Goal: Check status: Check status

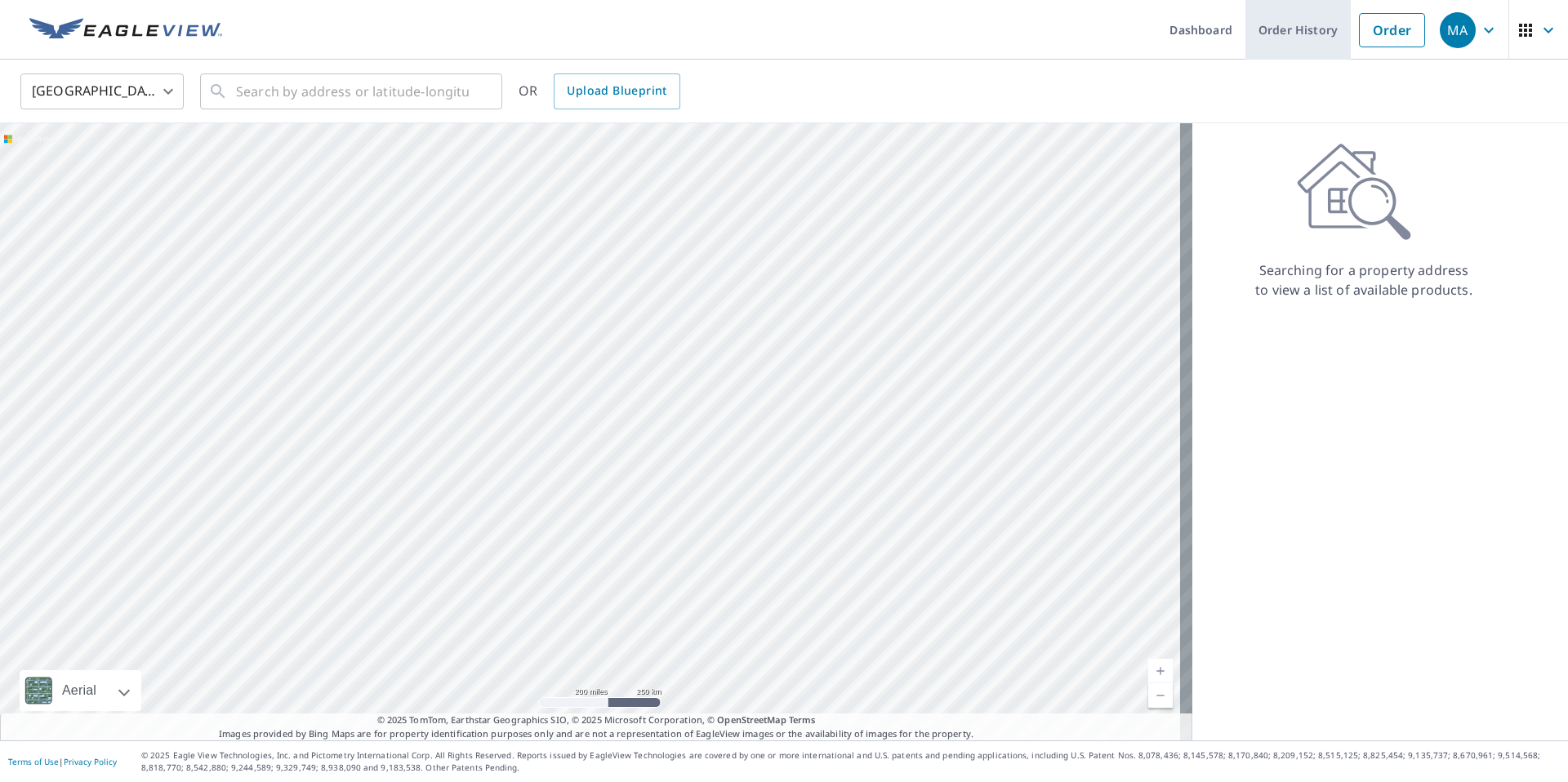
click at [1266, 33] on link "Order History" at bounding box center [1298, 30] width 105 height 60
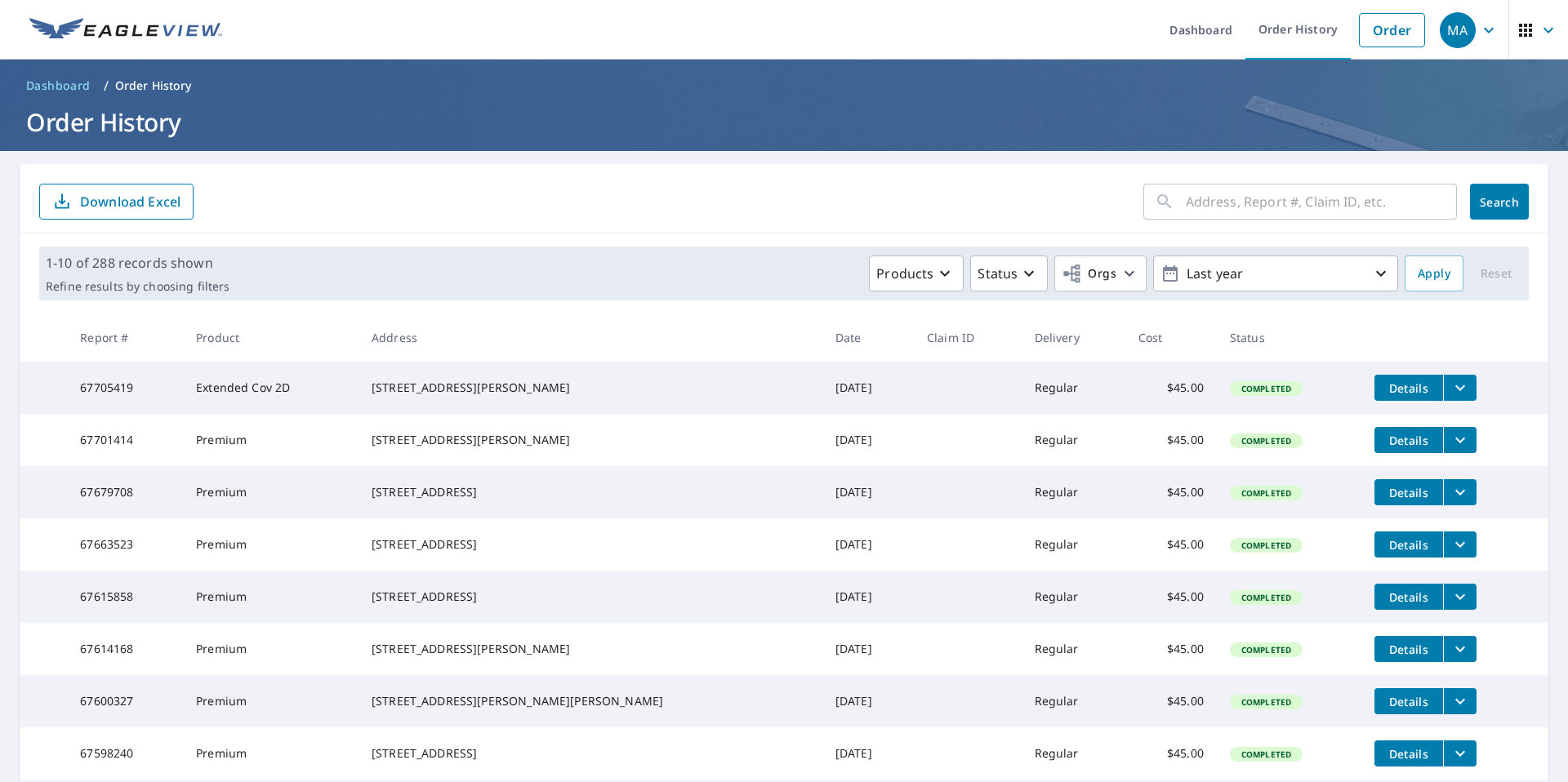
click at [1240, 212] on input "text" at bounding box center [1321, 202] width 271 height 46
paste input "[STREET_ADDRESS]"
type input "[STREET_ADDRESS]"
click button "Search" at bounding box center [1499, 202] width 59 height 36
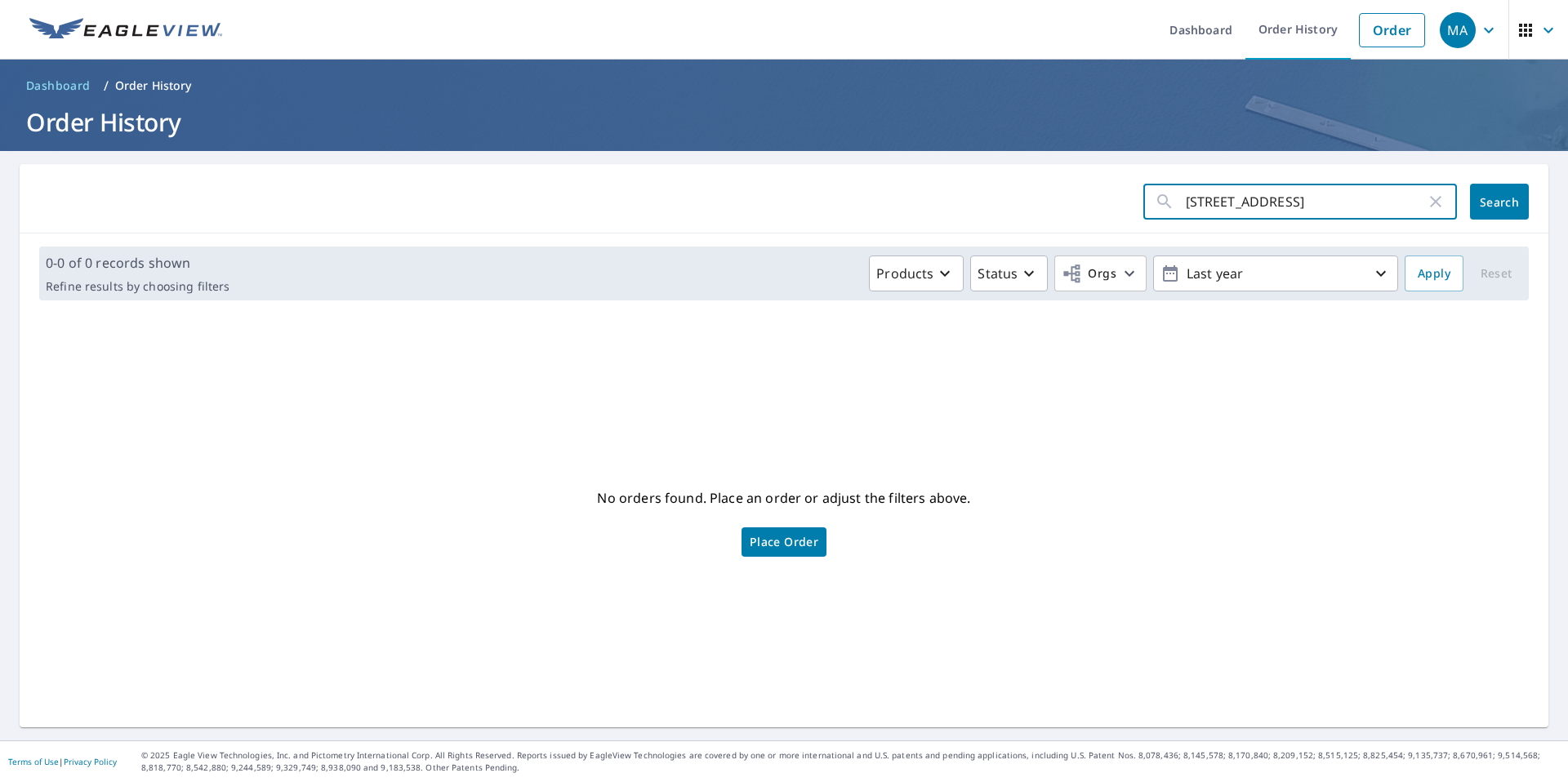
scroll to position [0, 71]
drag, startPoint x: 1249, startPoint y: 205, endPoint x: 1457, endPoint y: 215, distance: 208.2
click at [1457, 215] on div "[STREET_ADDRESS] ​ Search" at bounding box center [1336, 202] width 385 height 36
type input "9051 South"
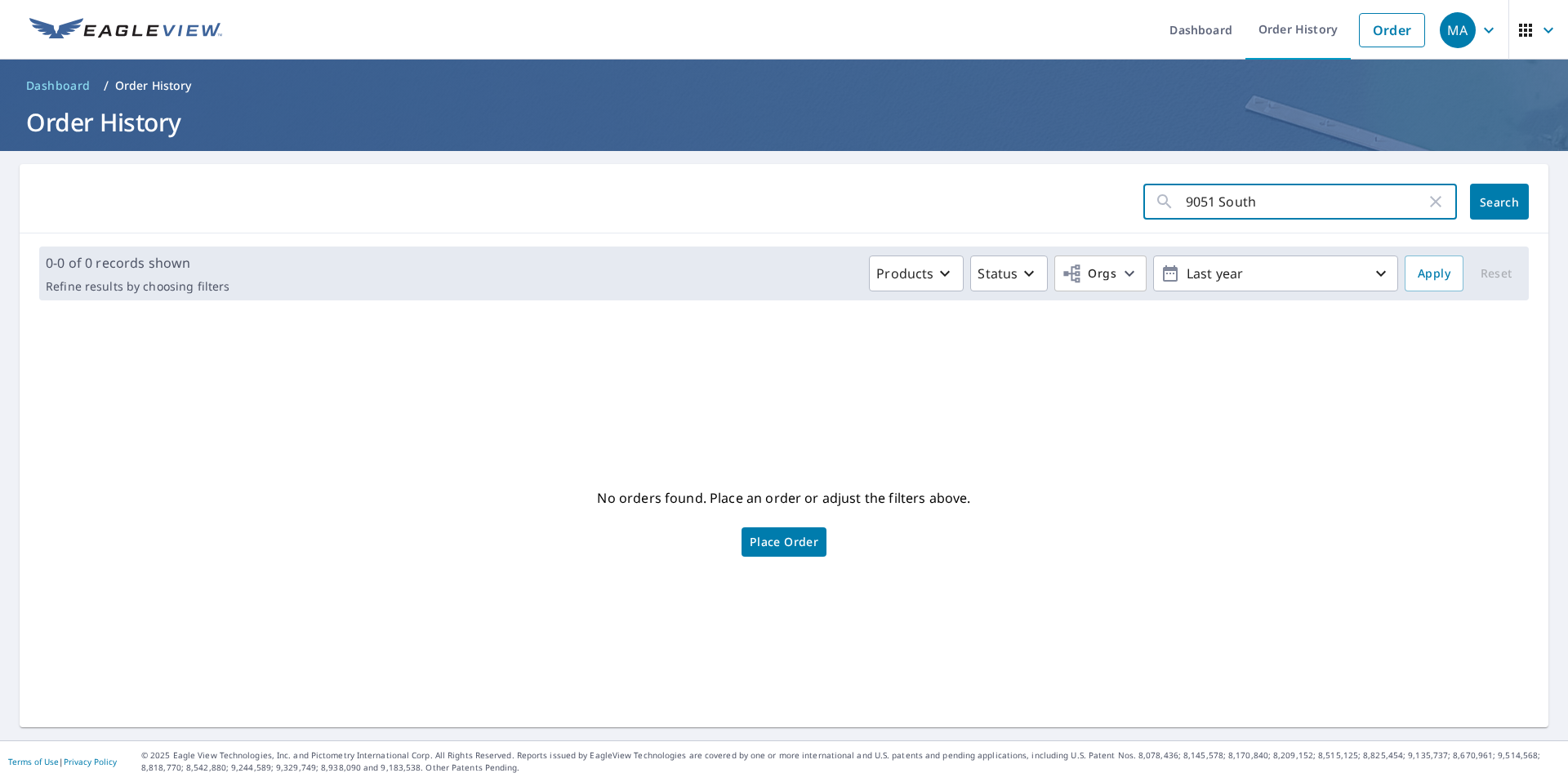
click button "Search" at bounding box center [1499, 202] width 59 height 36
click at [1231, 209] on input "9051 South" at bounding box center [1306, 202] width 241 height 46
type input "9051"
click at [1362, 42] on link "Order" at bounding box center [1392, 30] width 66 height 34
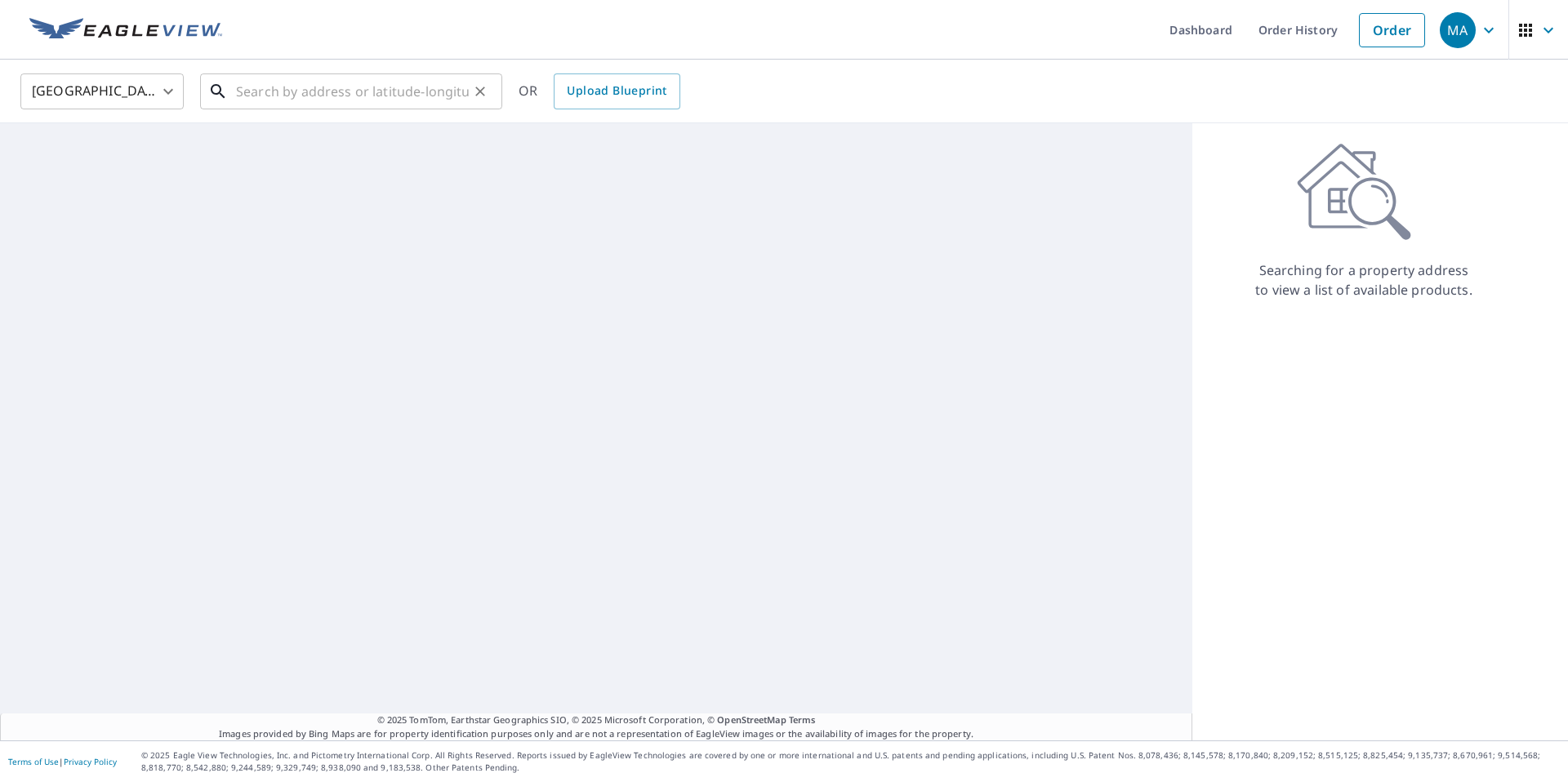
click at [350, 74] on input "text" at bounding box center [352, 91] width 232 height 46
paste input "[STREET_ADDRESS]"
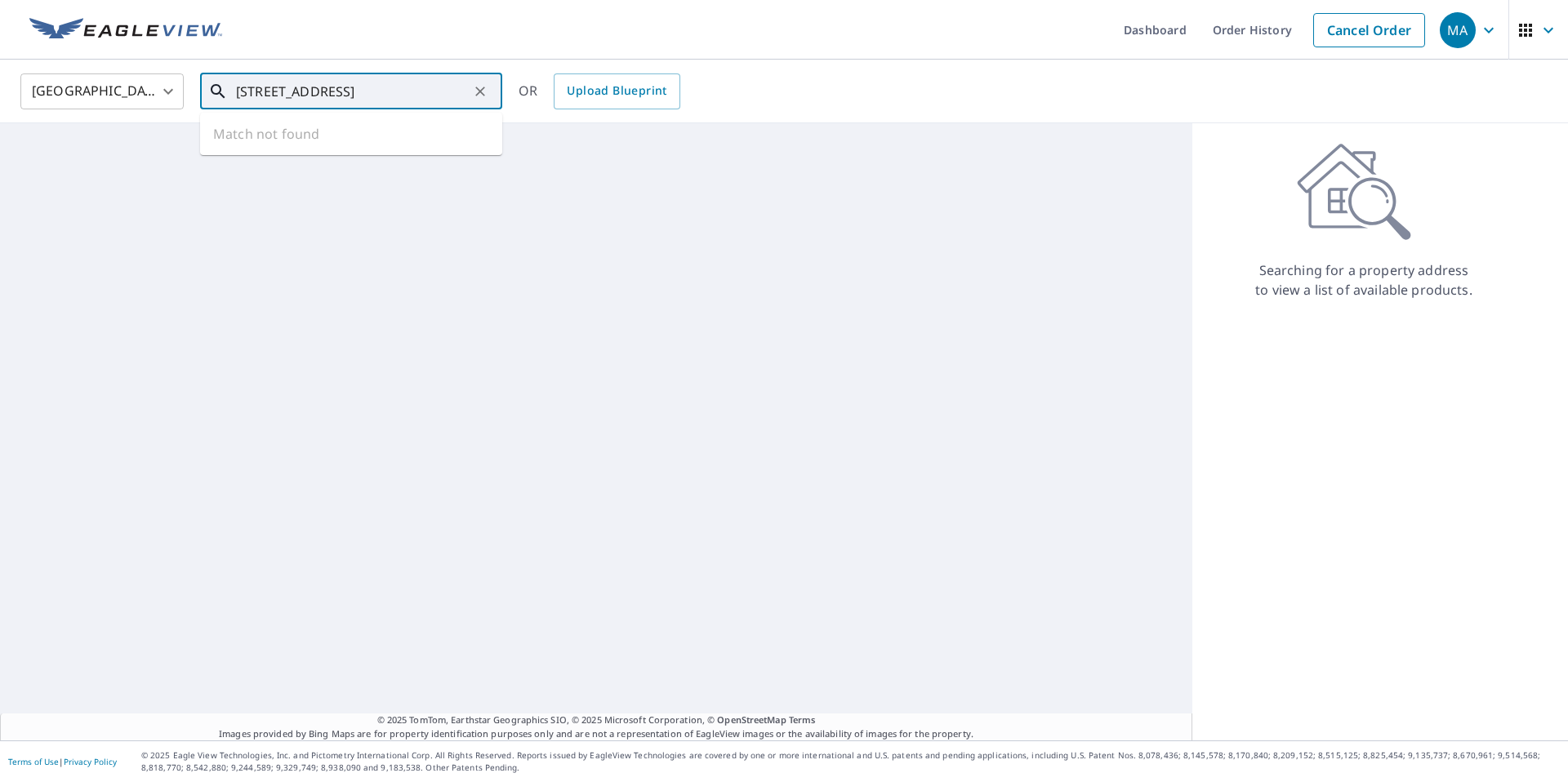
type input "[STREET_ADDRESS]"
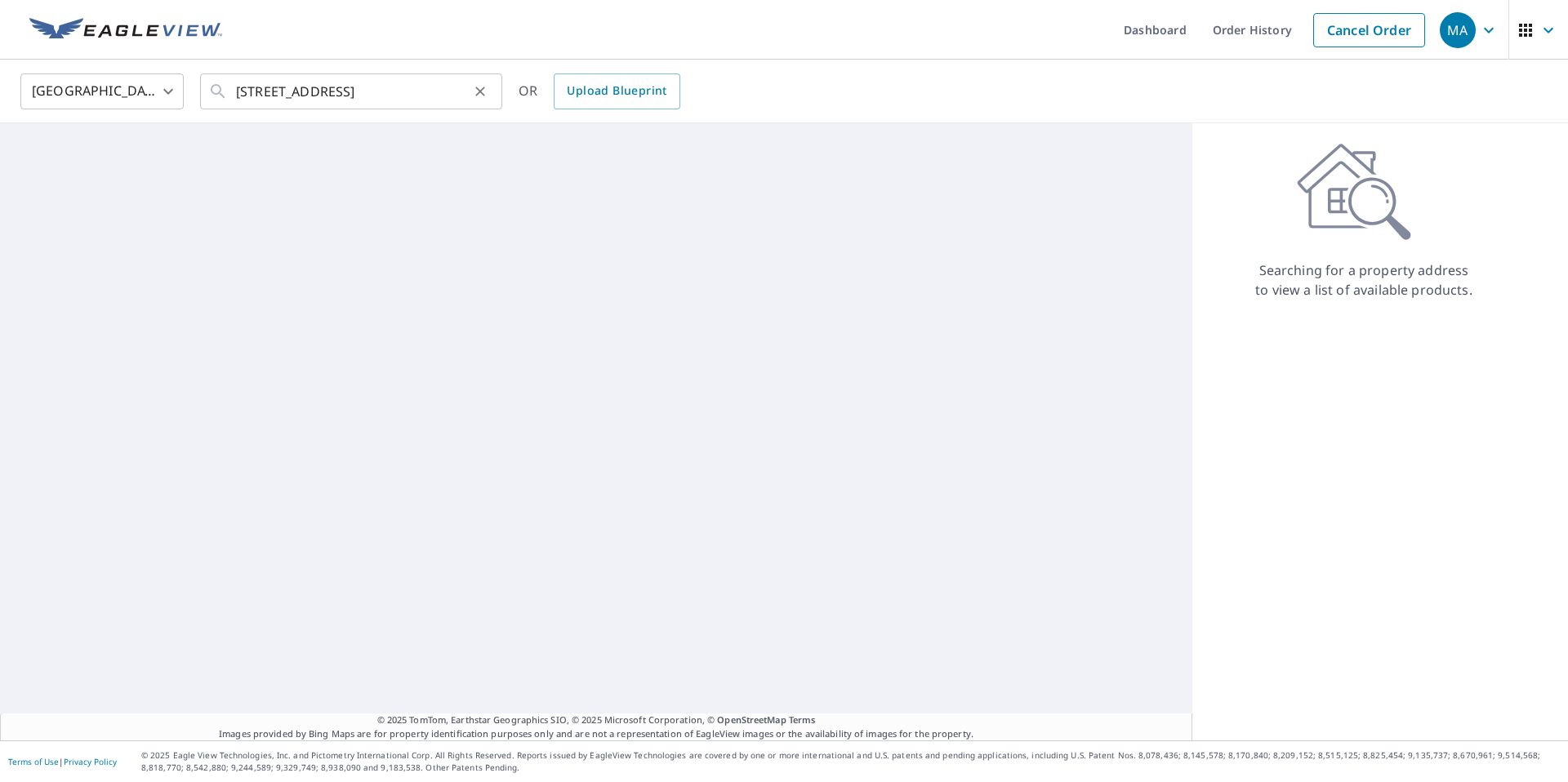
scroll to position [0, 0]
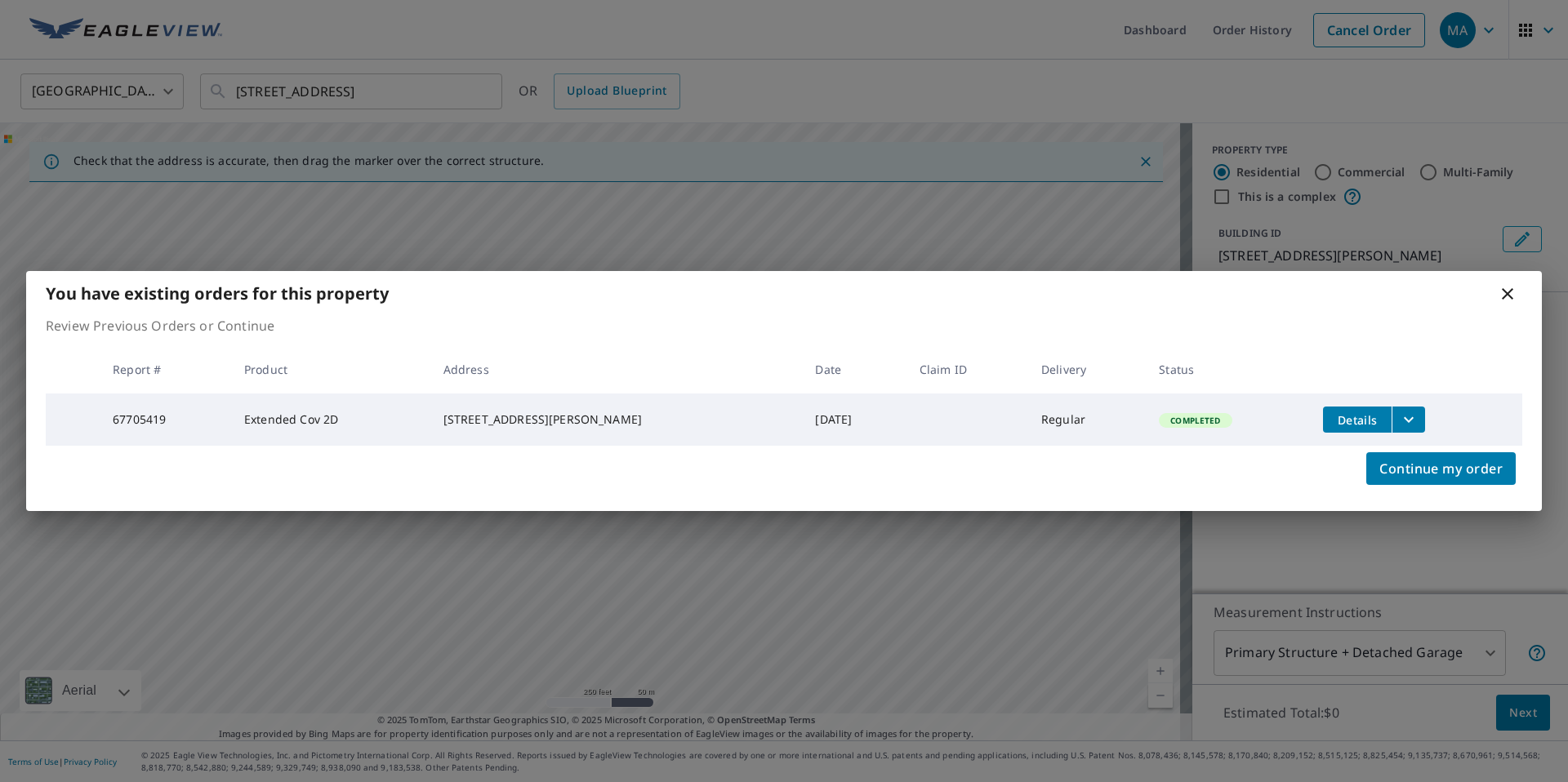
click at [1401, 417] on icon "filesDropdownBtn-67705419" at bounding box center [1409, 419] width 20 height 20
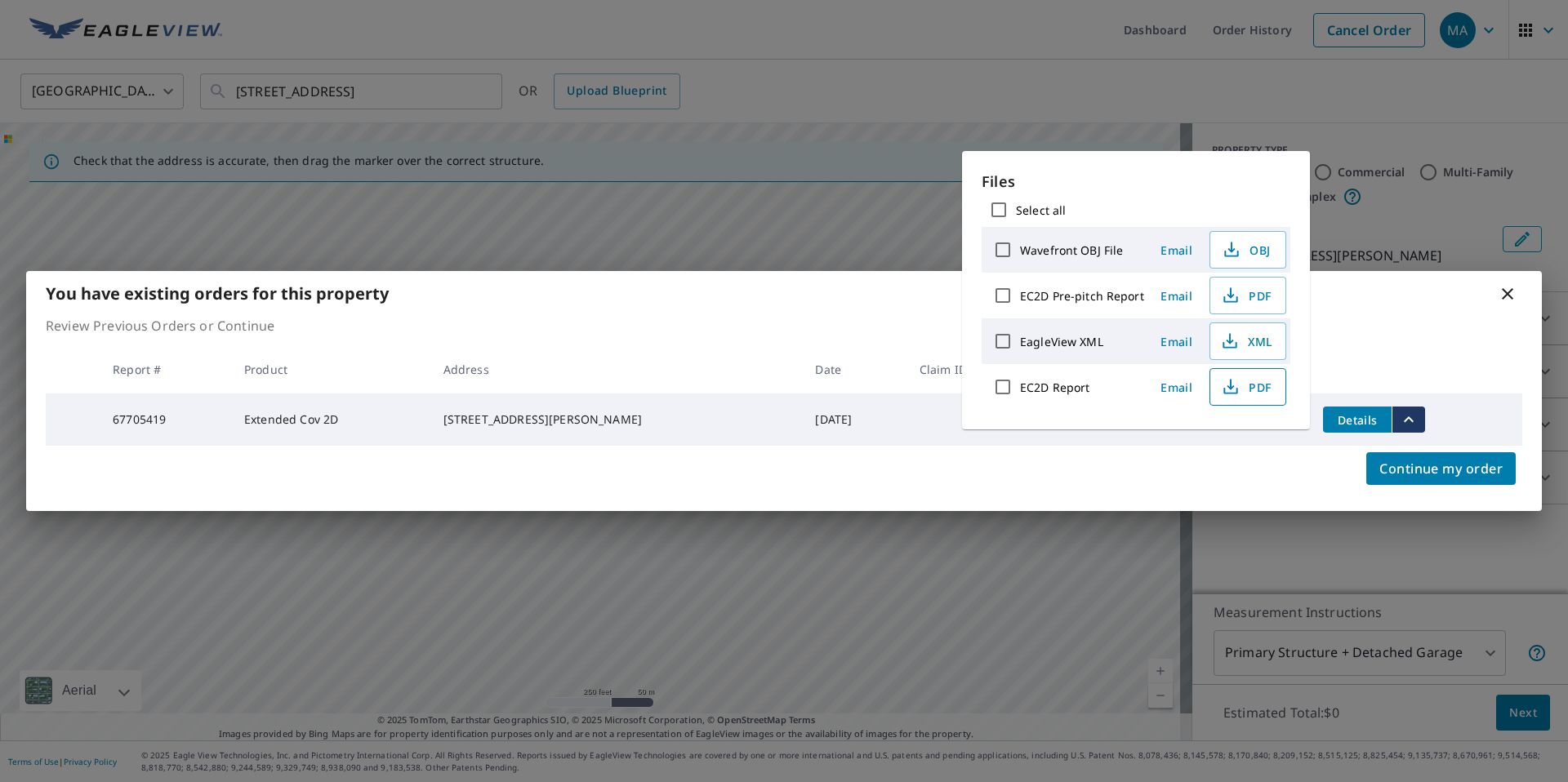
click at [1238, 388] on span "PDF" at bounding box center [1246, 387] width 52 height 20
